Goal: Navigation & Orientation: Go to known website

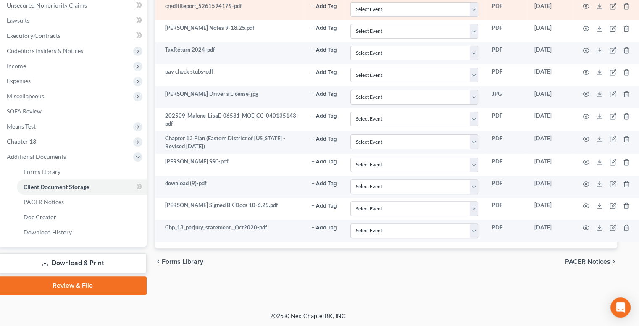
scroll to position [0, 12]
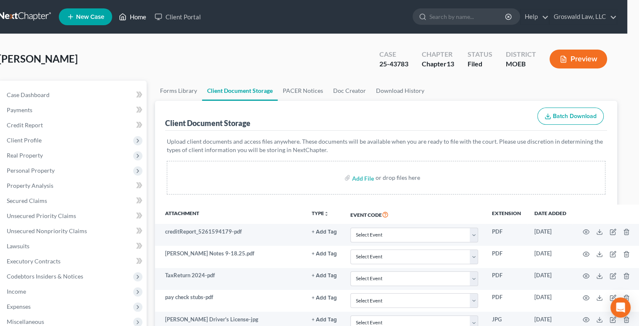
click at [141, 17] on link "Home" at bounding box center [133, 16] width 36 height 15
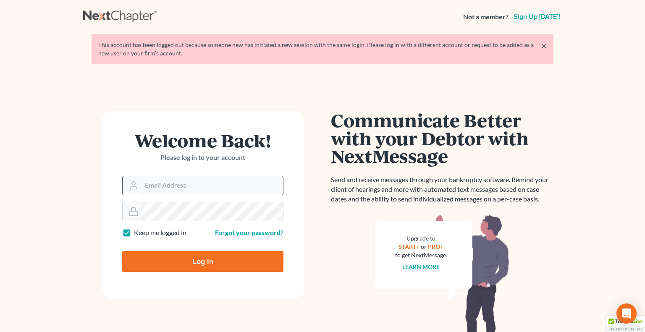
click at [181, 186] on input "Email Address" at bounding box center [211, 185] width 141 height 18
